Goal: Task Accomplishment & Management: Use online tool/utility

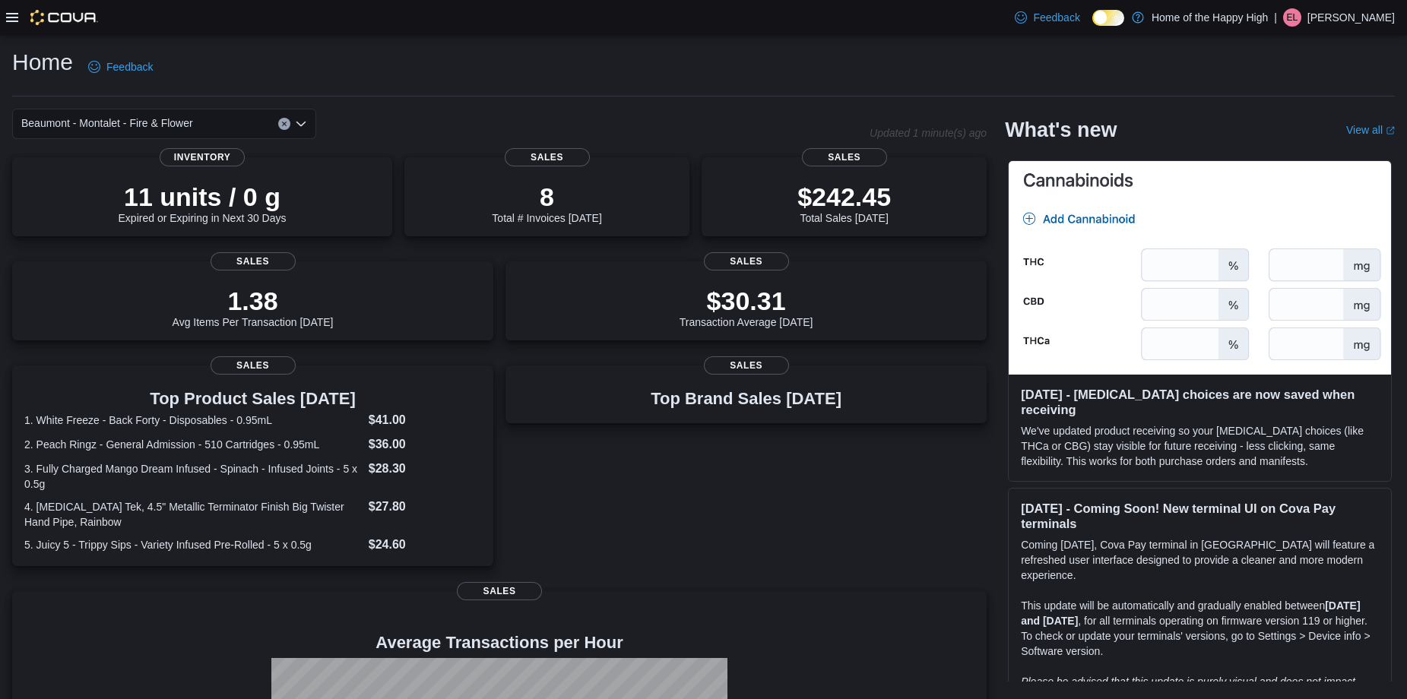
click at [8, 24] on div at bounding box center [52, 17] width 92 height 15
click at [9, 12] on icon at bounding box center [12, 17] width 12 height 12
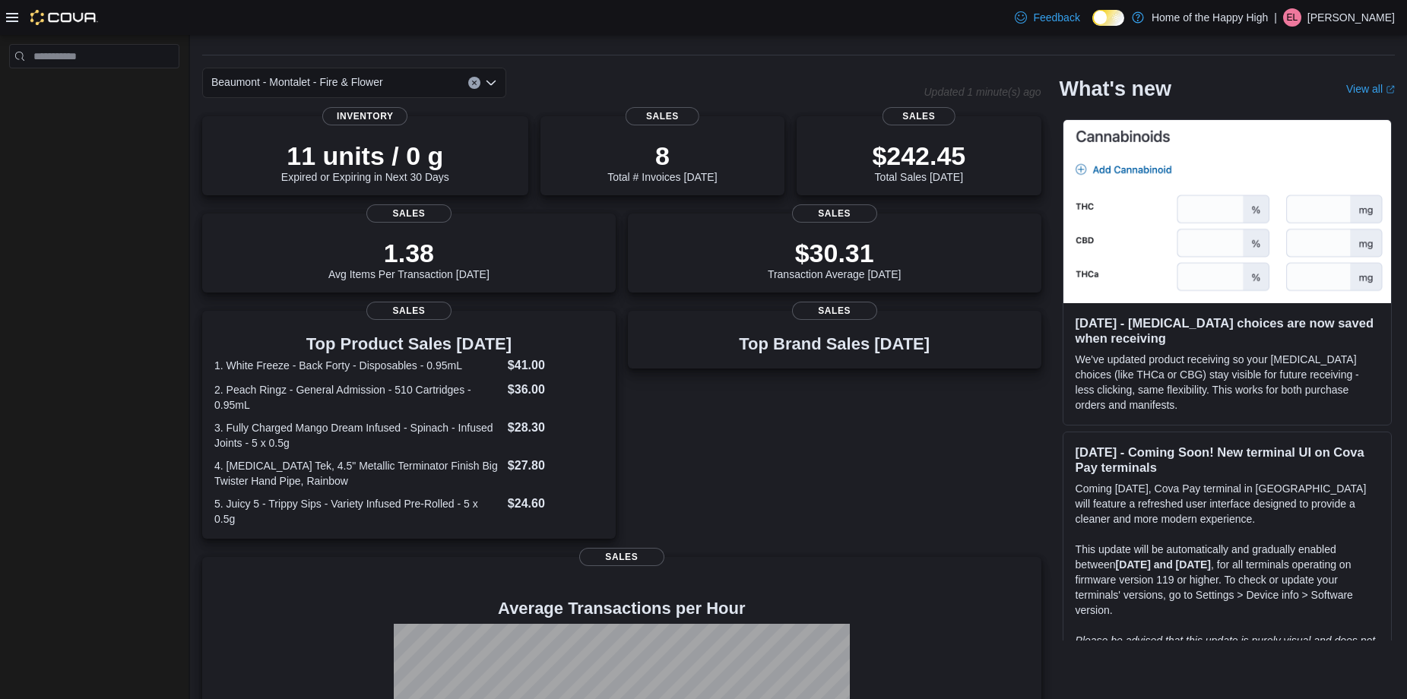
scroll to position [76, 0]
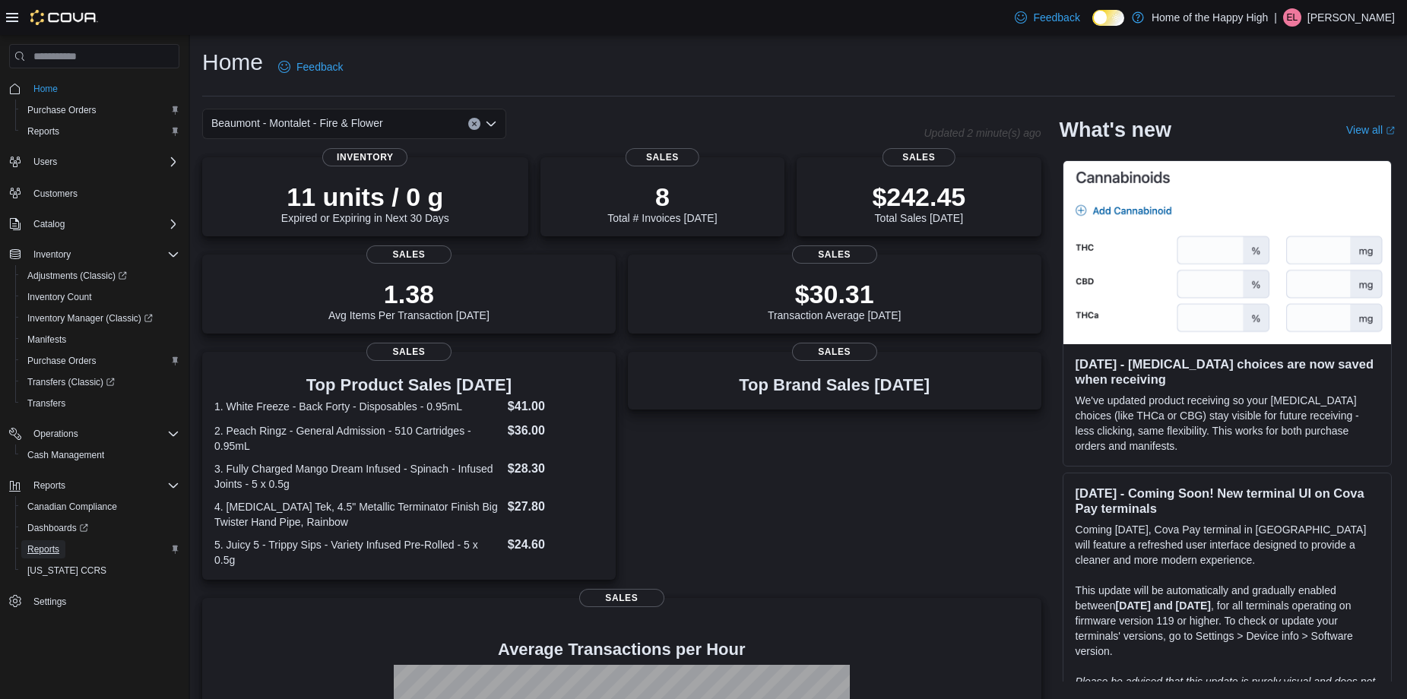
click at [54, 543] on span "Reports" at bounding box center [43, 549] width 32 height 12
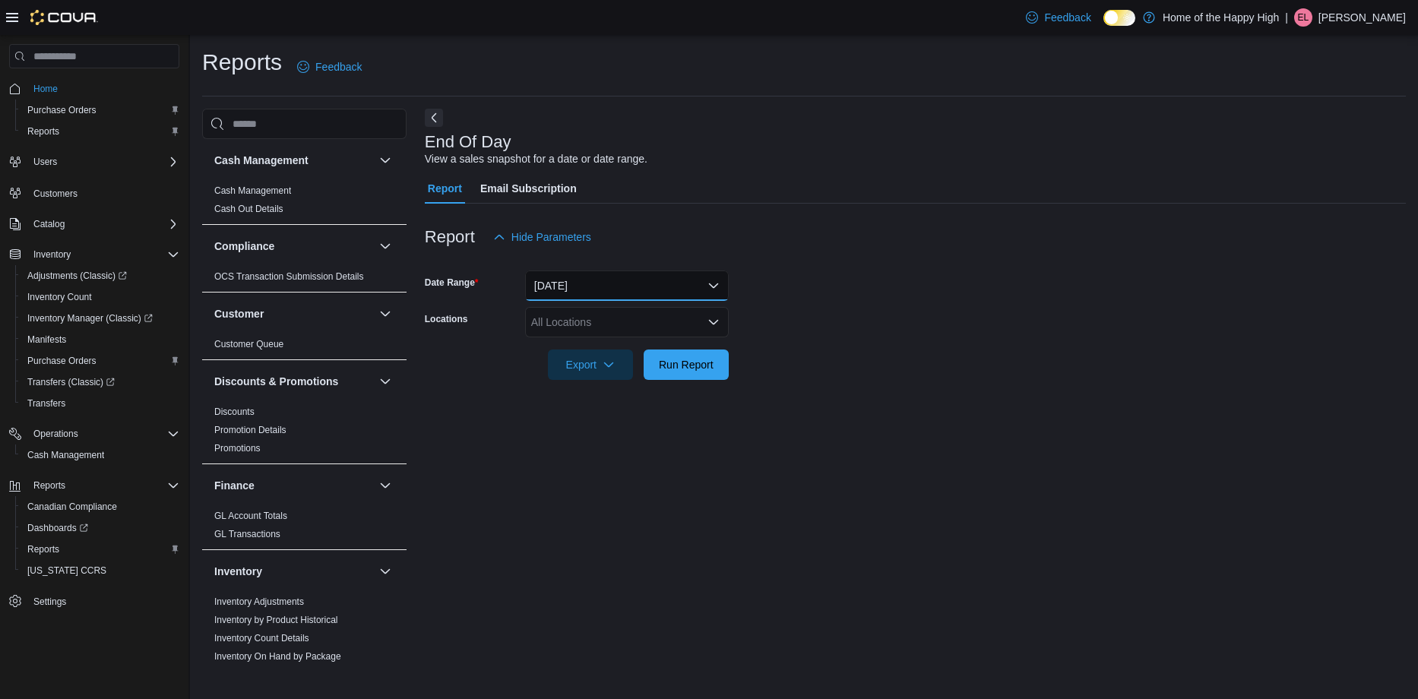
click at [588, 292] on button "[DATE]" at bounding box center [627, 286] width 204 height 30
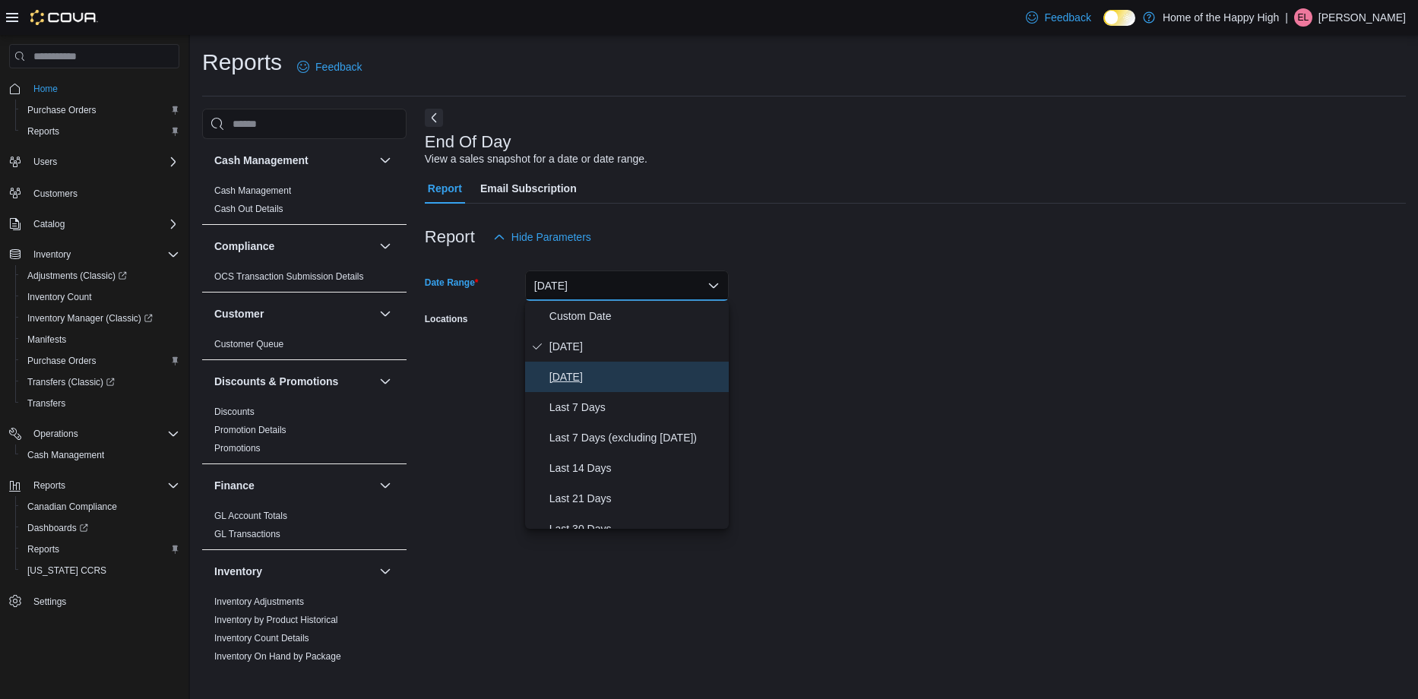
click at [602, 376] on span "[DATE]" at bounding box center [636, 377] width 173 height 18
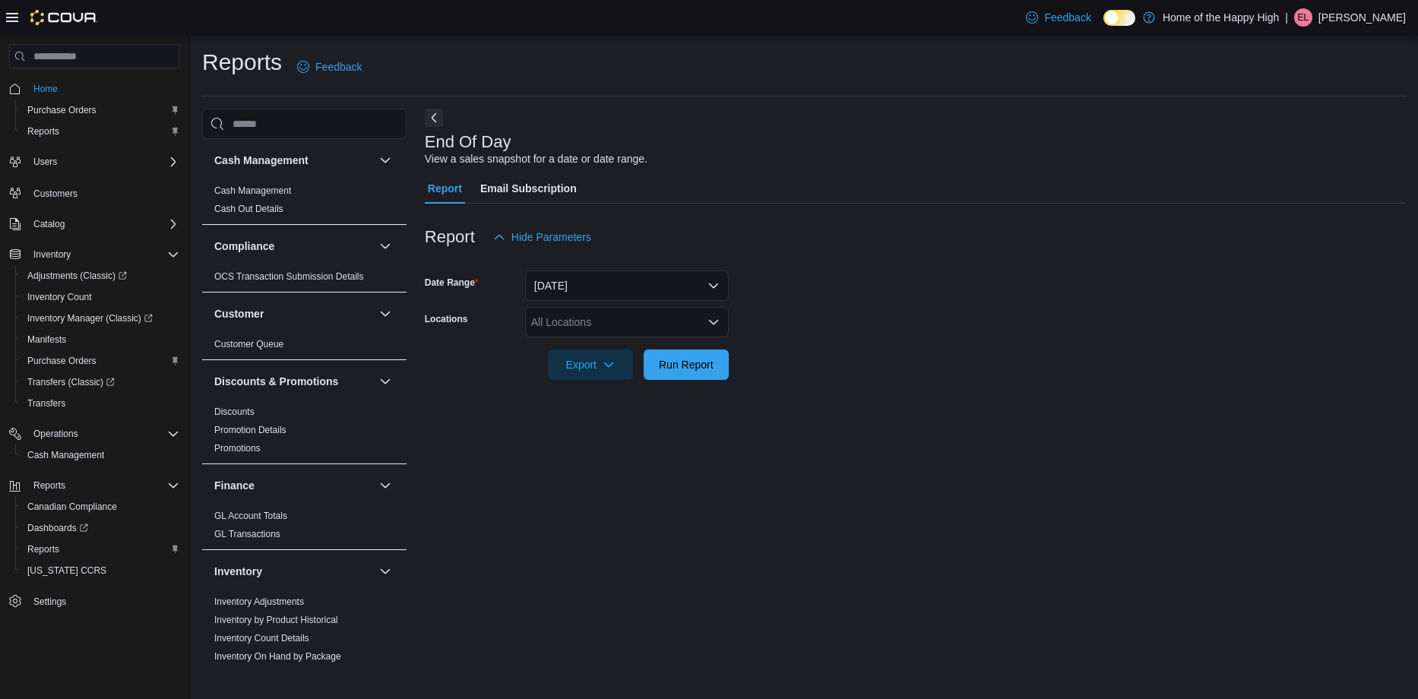
click at [885, 378] on form "Date Range [DATE] Locations All Locations Export Run Report" at bounding box center [915, 316] width 981 height 128
click at [626, 321] on div "All Locations" at bounding box center [627, 322] width 204 height 30
type input "****"
click at [626, 350] on span "Edmonton - Orchards Gate - Fire & Flower" at bounding box center [688, 347] width 201 height 15
click at [996, 306] on form "Date Range [DATE] Locations Combo box. Selected. orch. Selected. Combo box inpu…" at bounding box center [915, 316] width 981 height 128
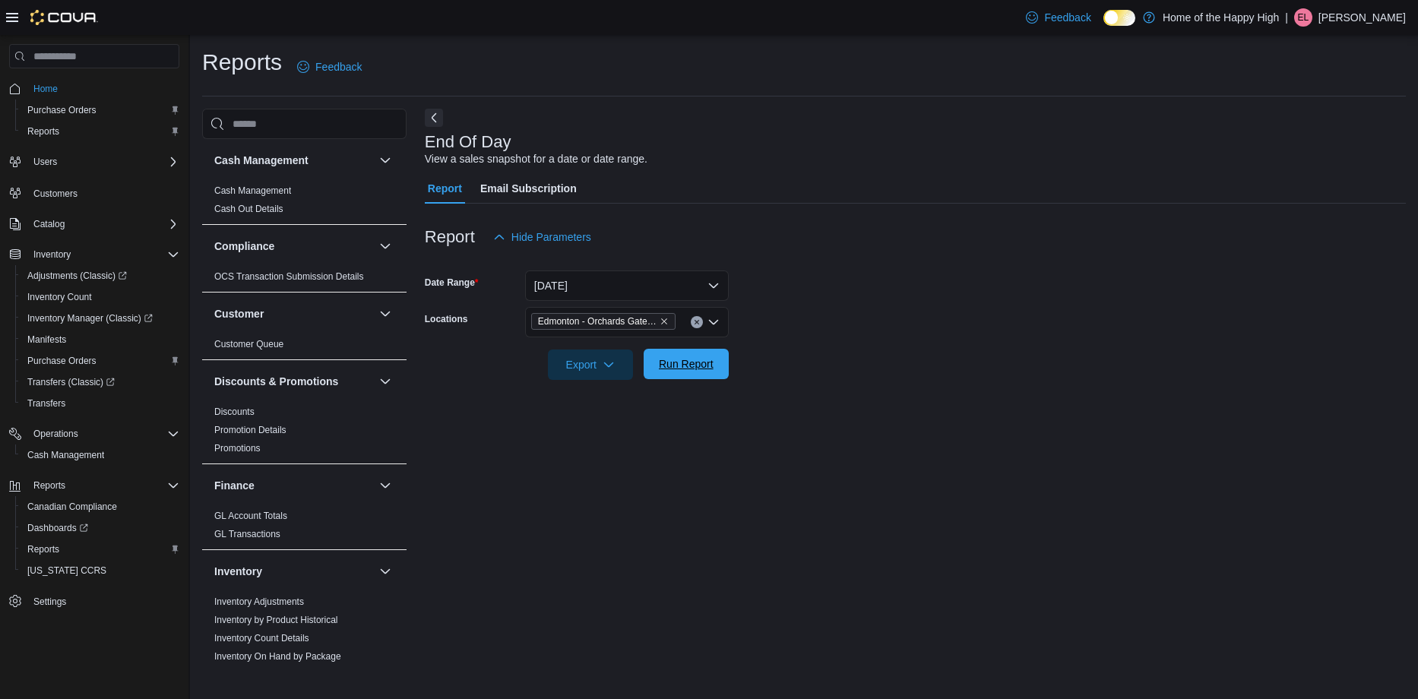
click at [708, 369] on span "Run Report" at bounding box center [686, 363] width 55 height 15
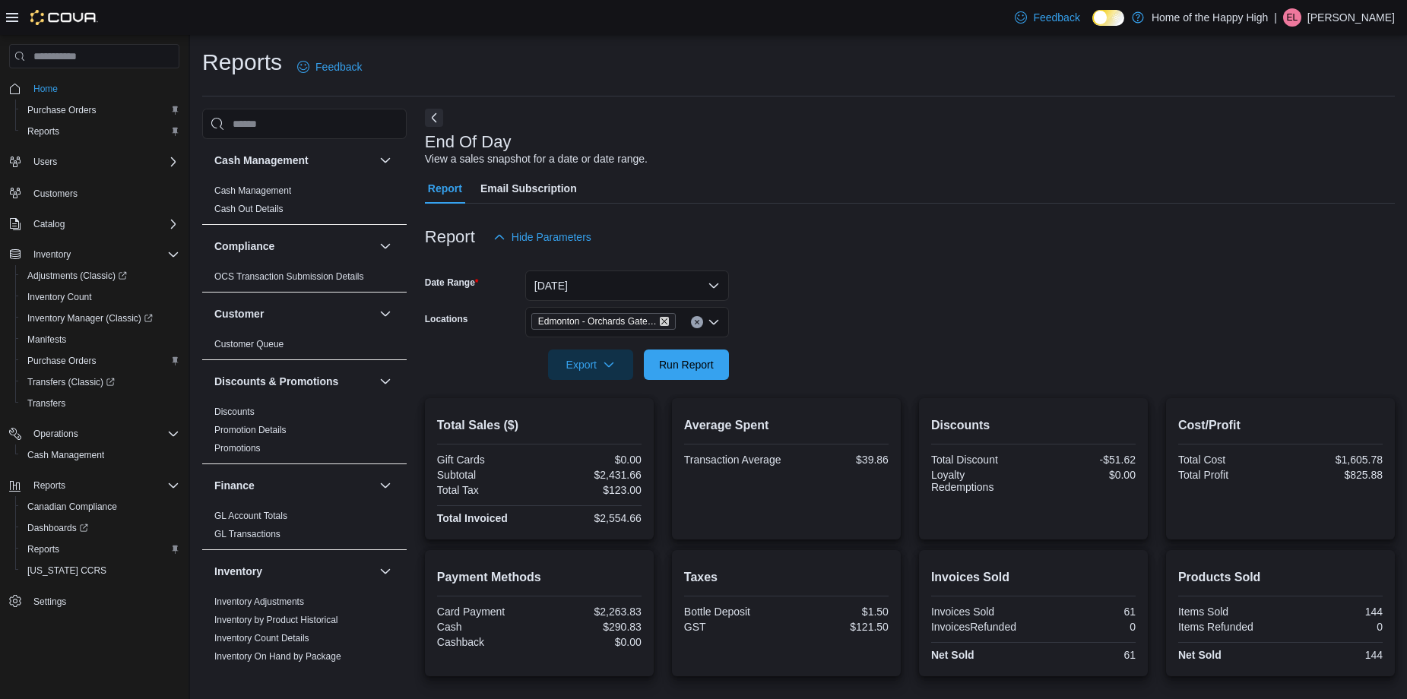
click at [666, 321] on icon "Remove Edmonton - Orchards Gate - Fire & Flower from selection in this group" at bounding box center [664, 321] width 9 height 9
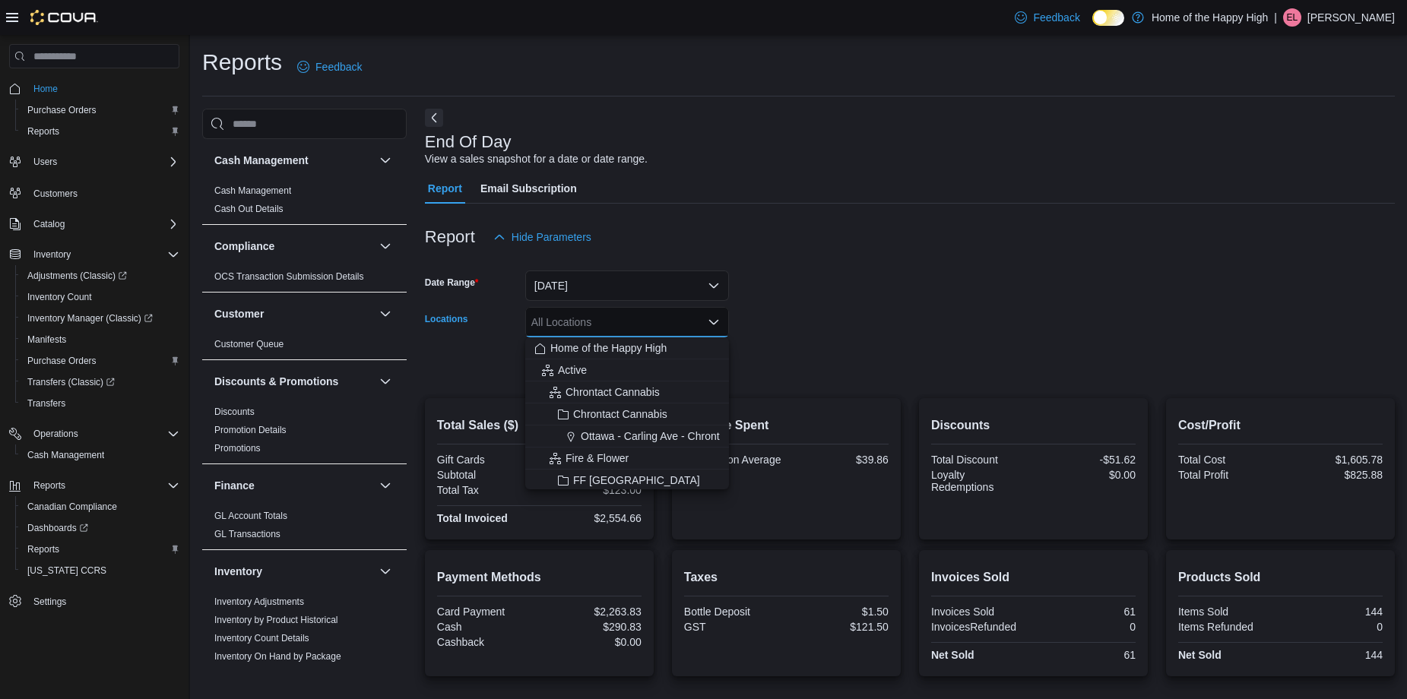
click at [666, 321] on div "All Locations Combo box. Selected. Combo box input. All Locations. Type some te…" at bounding box center [627, 322] width 204 height 30
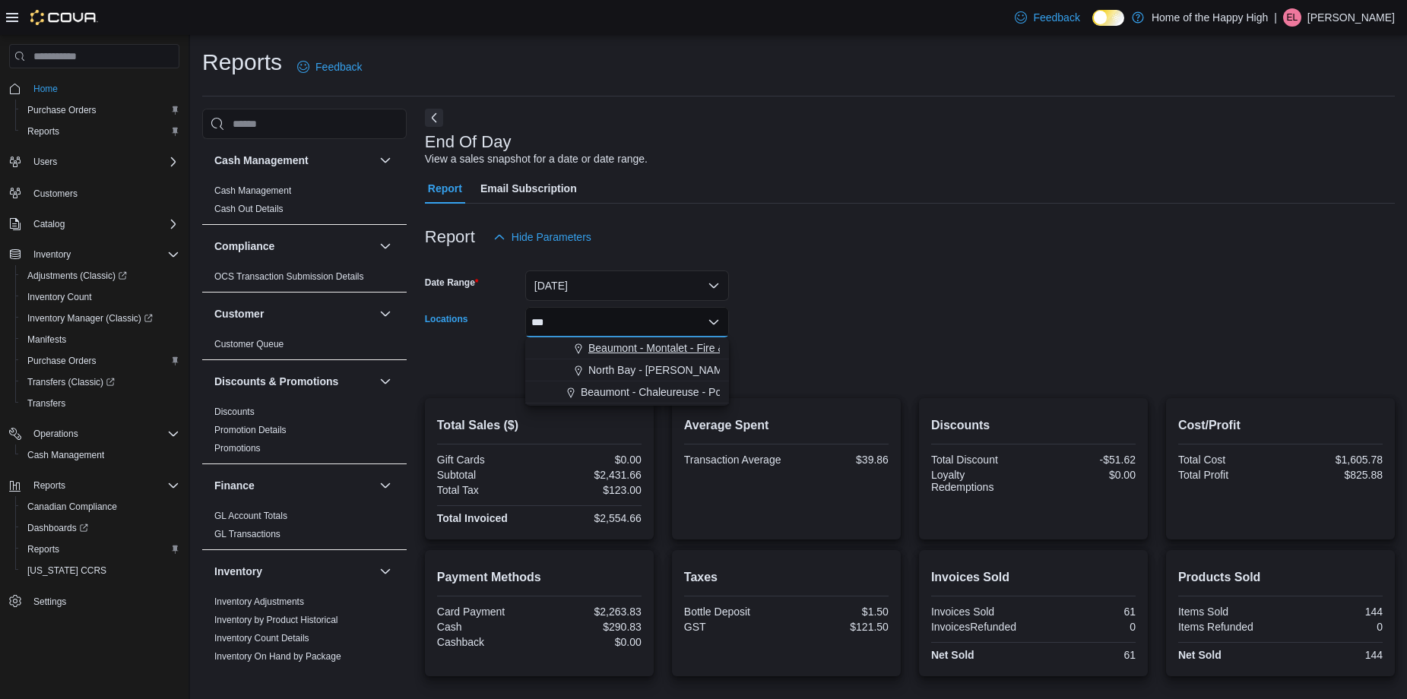
type input "***"
click at [644, 350] on span "Beaumont - Montalet - Fire & Flower" at bounding box center [674, 347] width 172 height 15
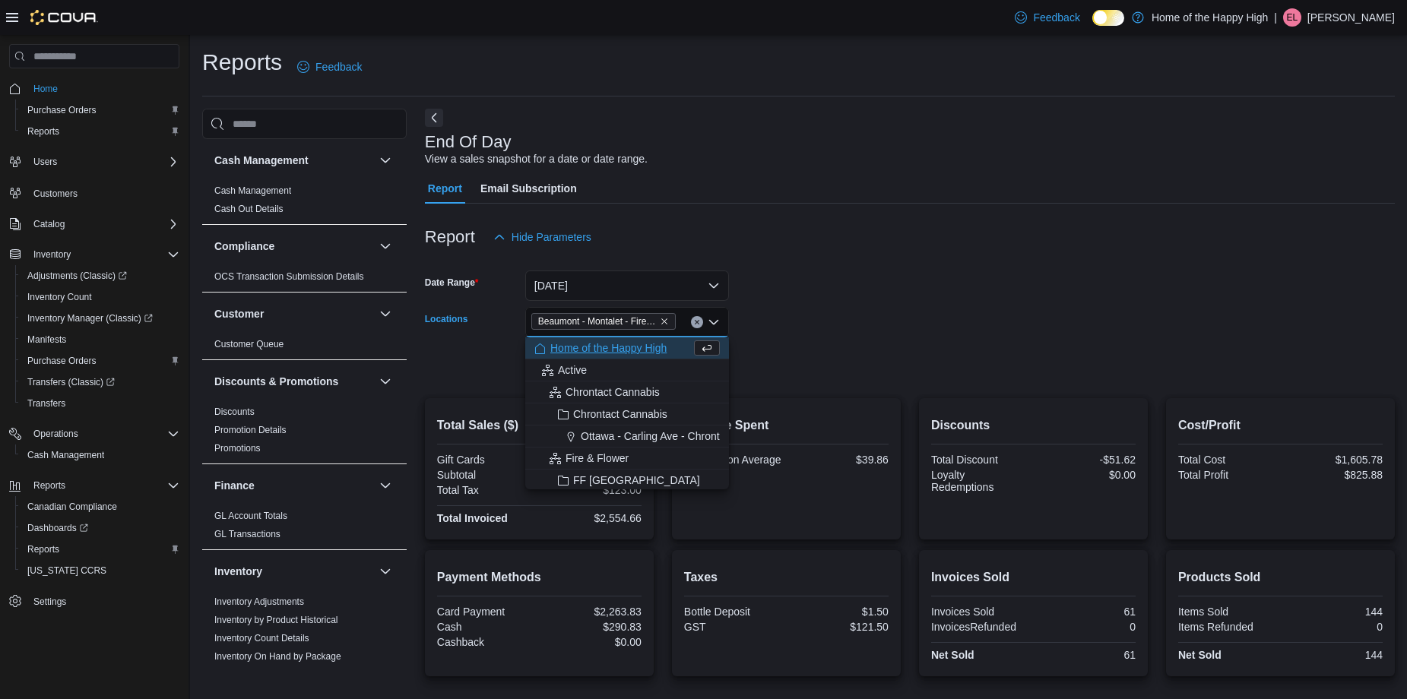
click at [824, 325] on form "Date Range [DATE] Locations [GEOGRAPHIC_DATA] - Fire & Flower Combo box. Select…" at bounding box center [910, 316] width 970 height 128
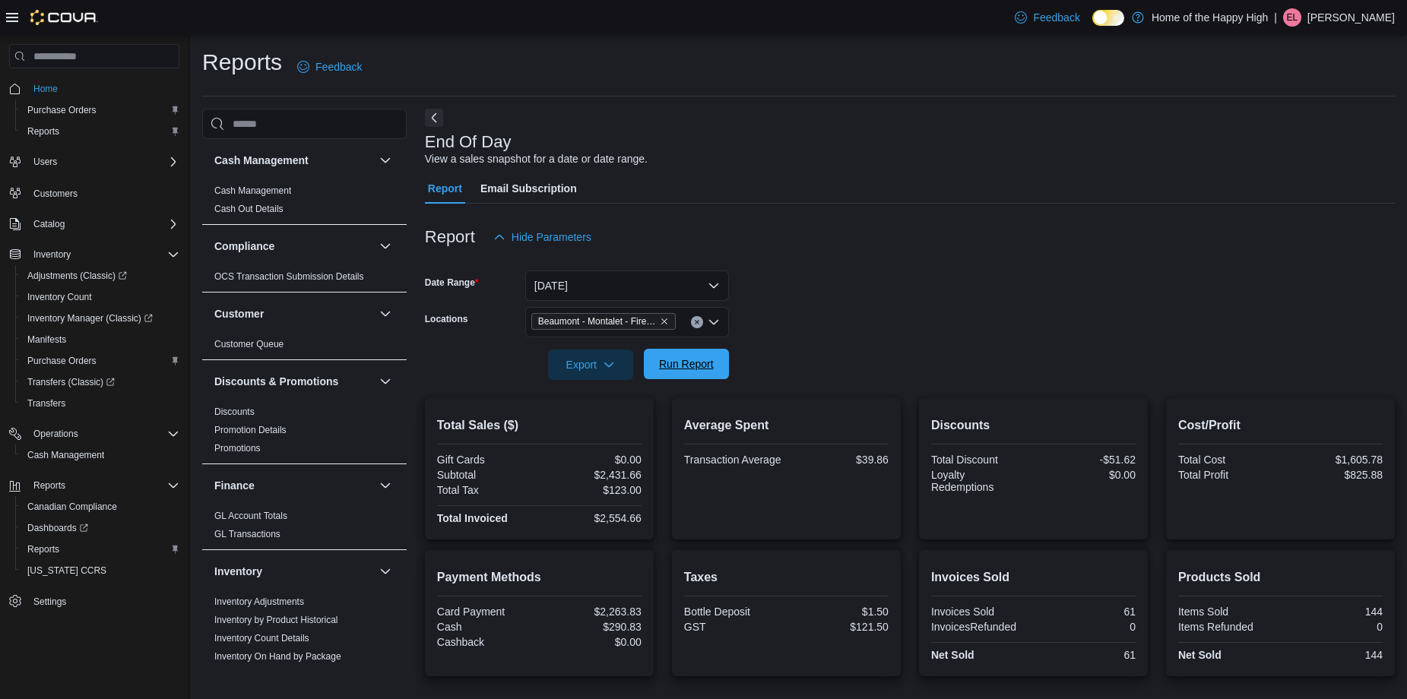
click at [702, 361] on span "Run Report" at bounding box center [686, 363] width 55 height 15
